Goal: Task Accomplishment & Management: Manage account settings

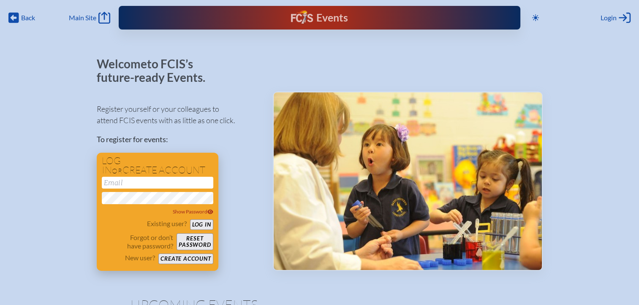
type input "[EMAIL_ADDRESS][DOMAIN_NAME]"
click at [200, 223] on button "Log in" at bounding box center [201, 224] width 23 height 11
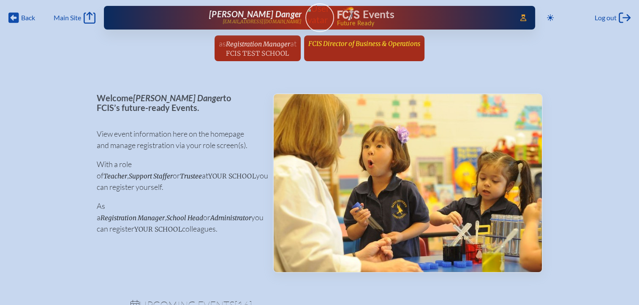
click at [366, 41] on span "FCIS Director of Business & Operations" at bounding box center [364, 44] width 112 height 8
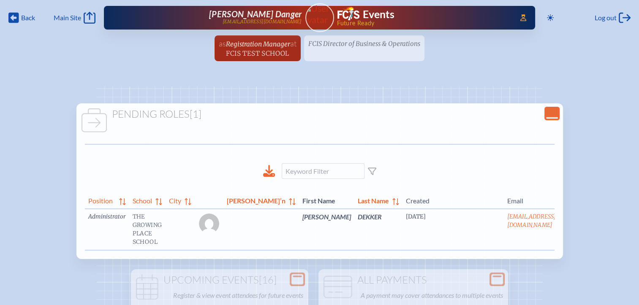
drag, startPoint x: 463, startPoint y: 255, endPoint x: 468, endPoint y: 255, distance: 4.2
click at [465, 257] on div "Position School City Sal’n First Name Last Name Created Email Options Administr…" at bounding box center [319, 224] width 469 height 67
click at [563, 235] on link "edit Person’s Details" at bounding box center [577, 229] width 28 height 27
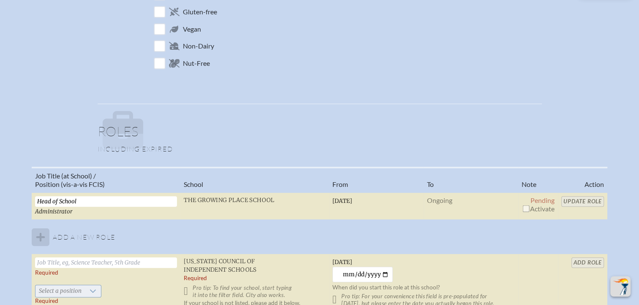
scroll to position [591, 0]
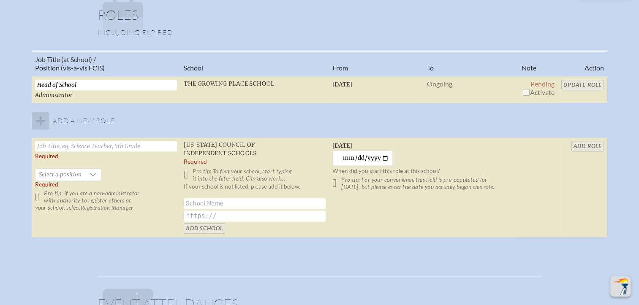
drag, startPoint x: 525, startPoint y: 92, endPoint x: 557, endPoint y: 81, distance: 34.3
click at [527, 91] on input "checkbox" at bounding box center [525, 92] width 7 height 7
checkbox input "true"
click at [579, 84] on input "Update Role" at bounding box center [582, 85] width 43 height 11
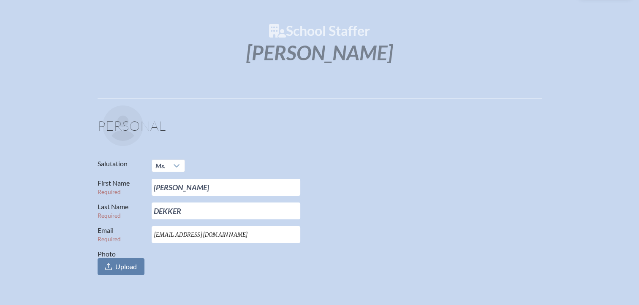
scroll to position [0, 0]
